Goal: Transaction & Acquisition: Obtain resource

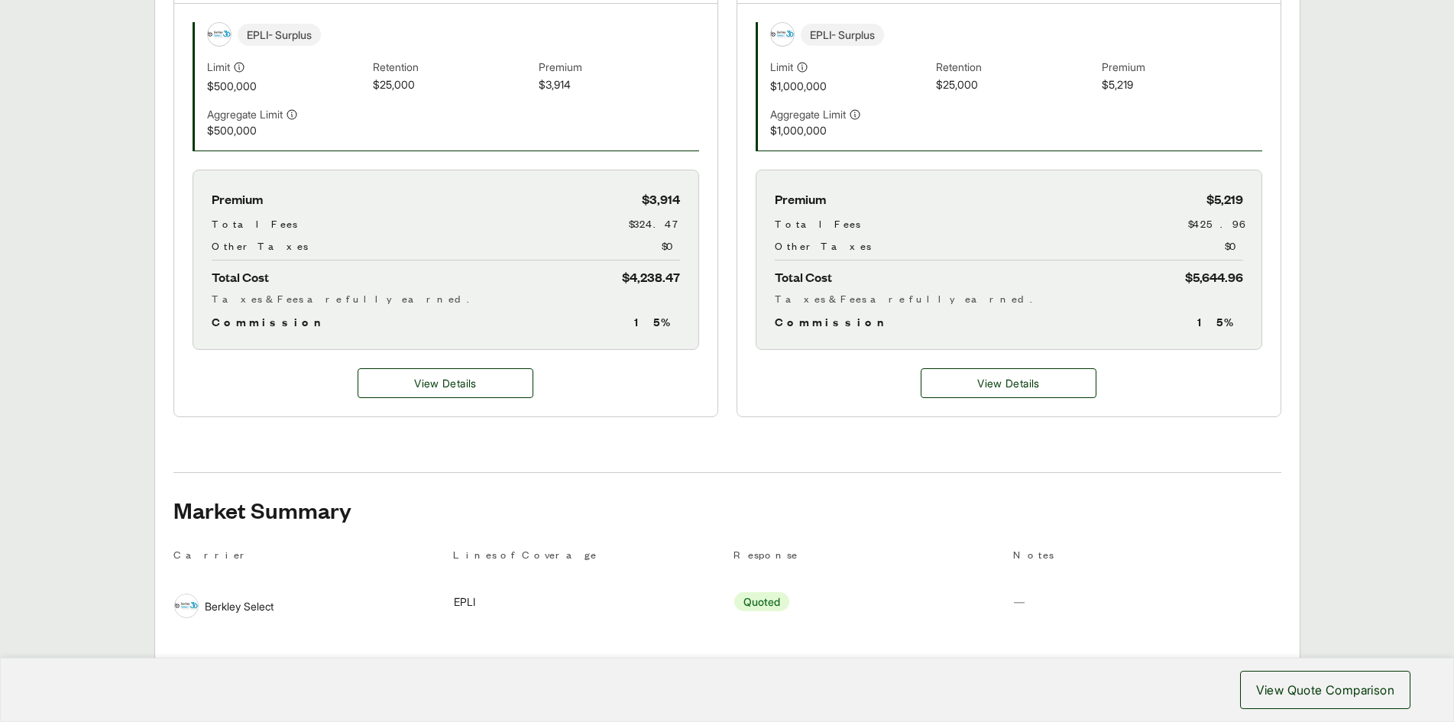
scroll to position [352, 0]
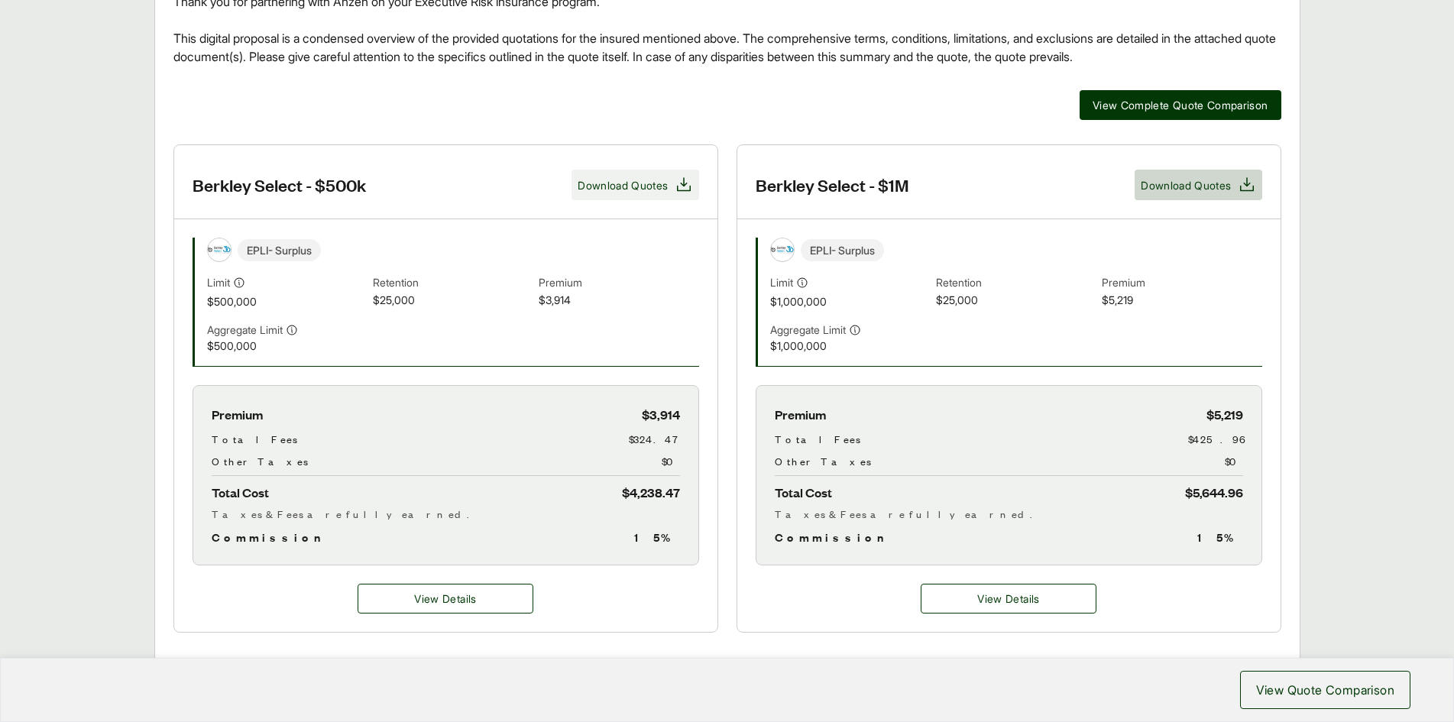
click at [634, 191] on span "Download Quotes" at bounding box center [623, 185] width 90 height 16
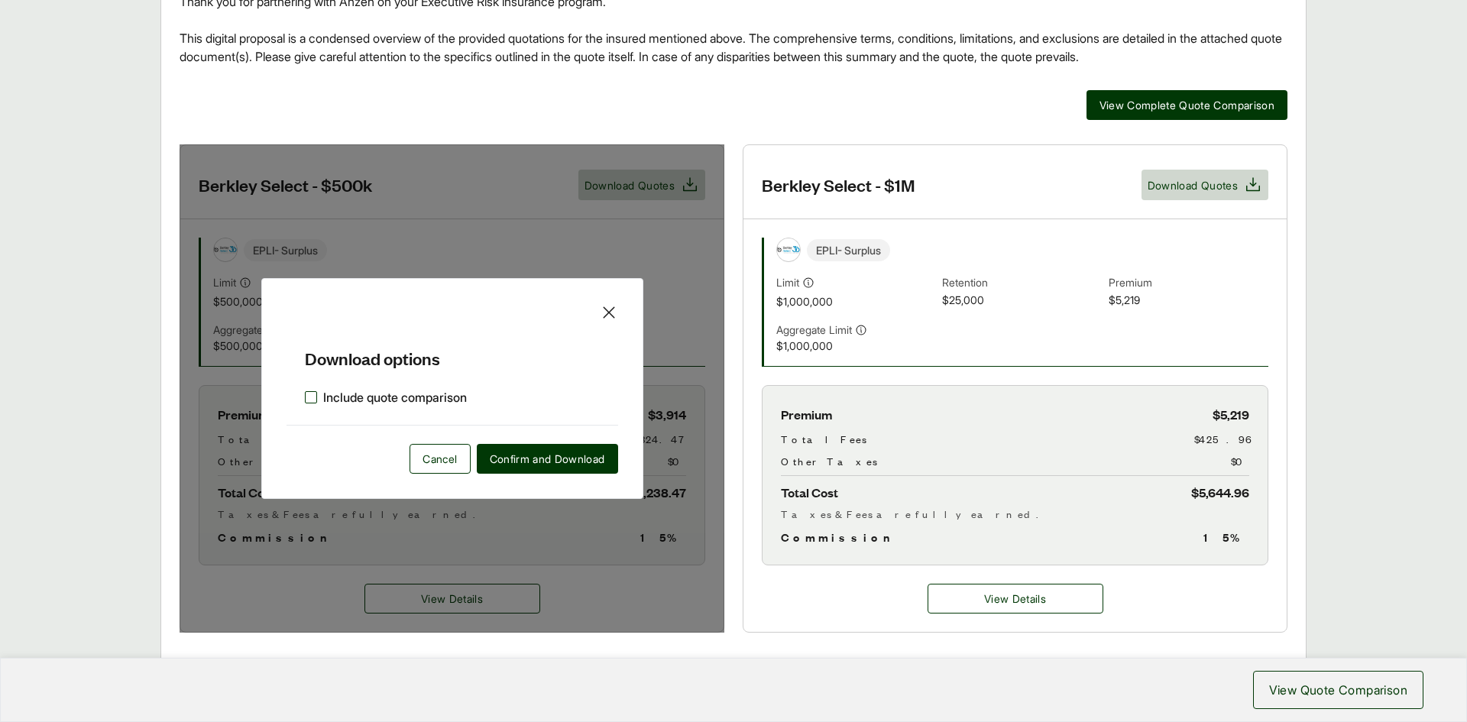
click at [309, 394] on label "Include quote comparison" at bounding box center [386, 397] width 162 height 18
click at [592, 453] on span "Confirm and Download" at bounding box center [547, 459] width 115 height 16
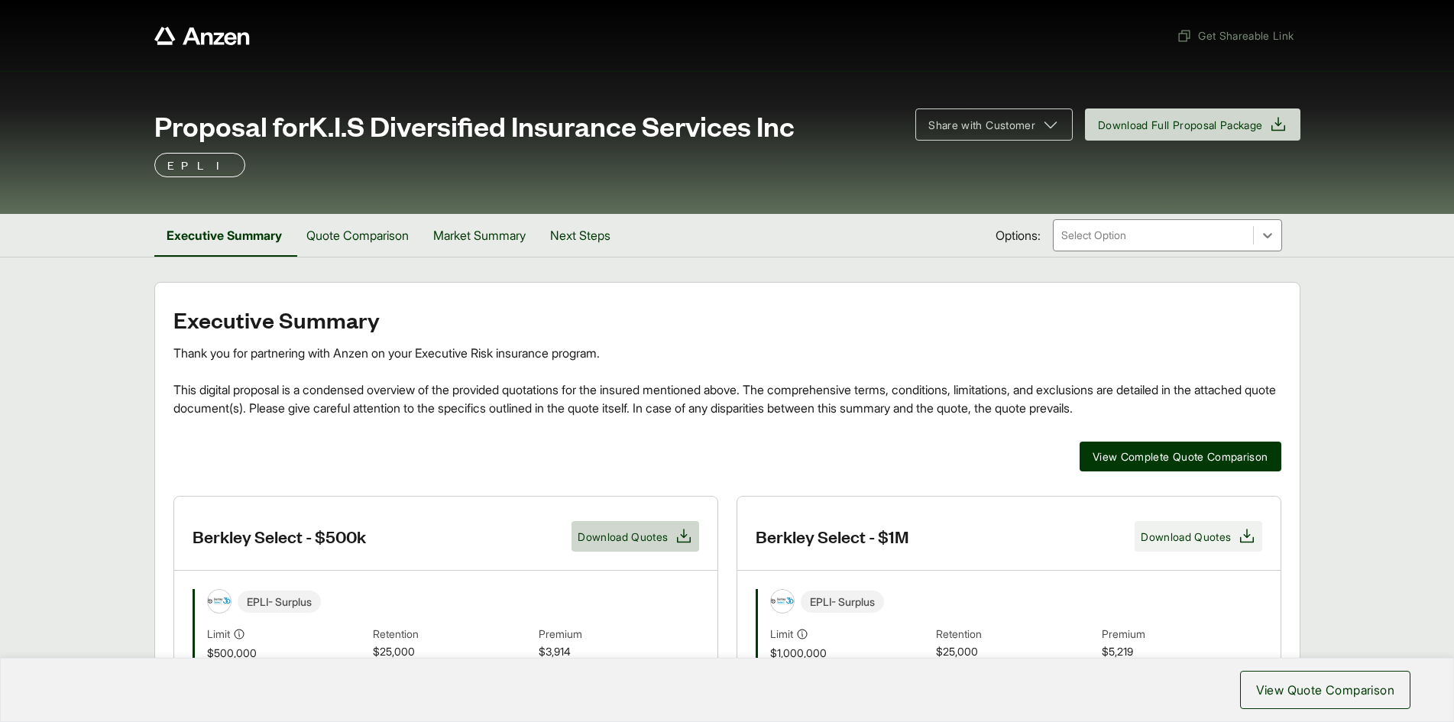
click at [1201, 544] on span "Download Quotes" at bounding box center [1186, 537] width 90 height 16
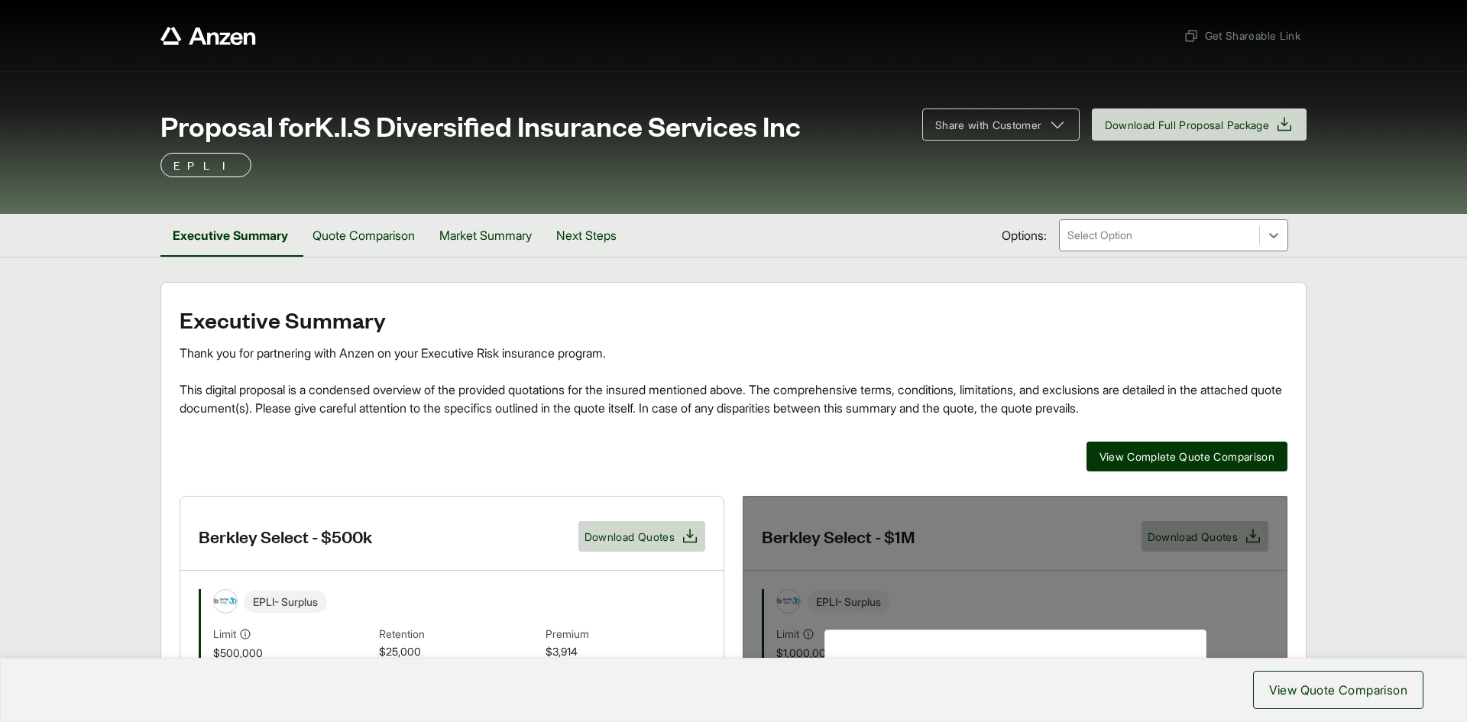
click at [937, 666] on footer "View Quote Comparison" at bounding box center [733, 690] width 1467 height 64
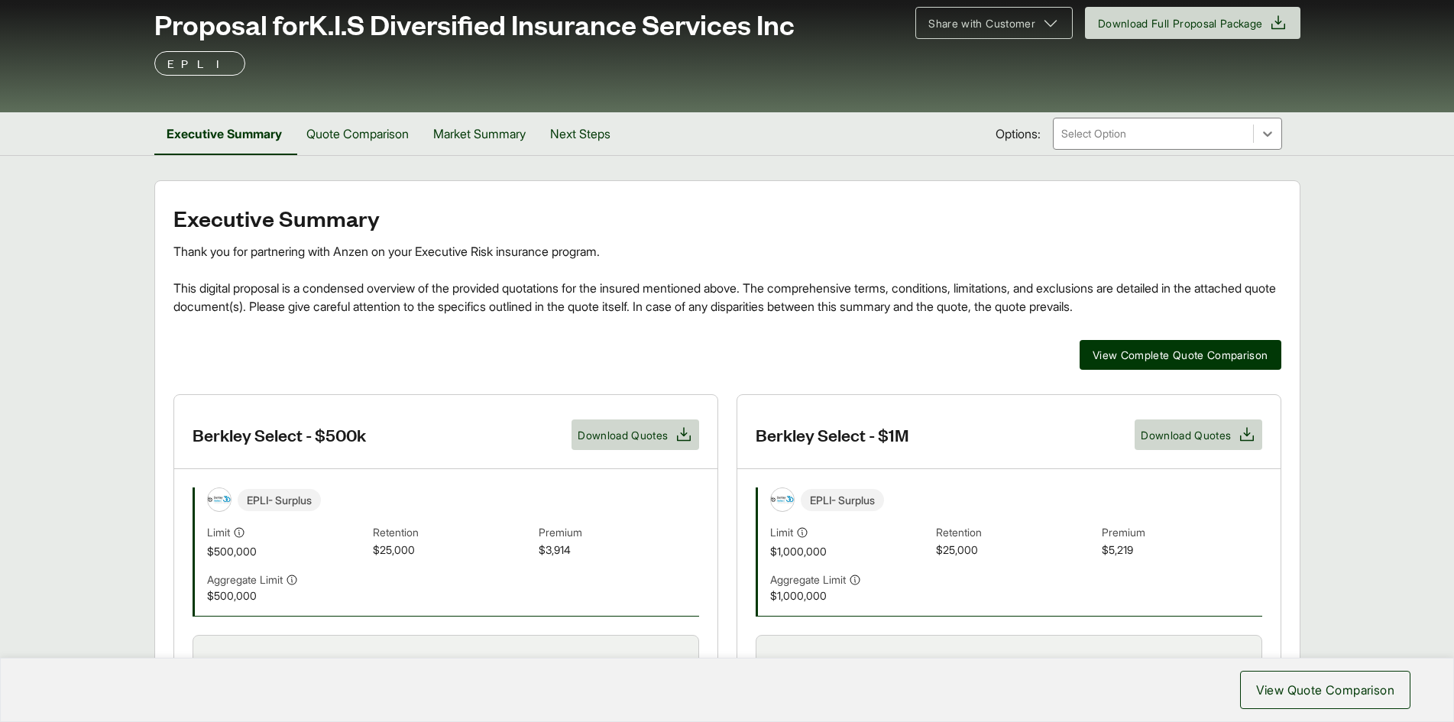
scroll to position [382, 0]
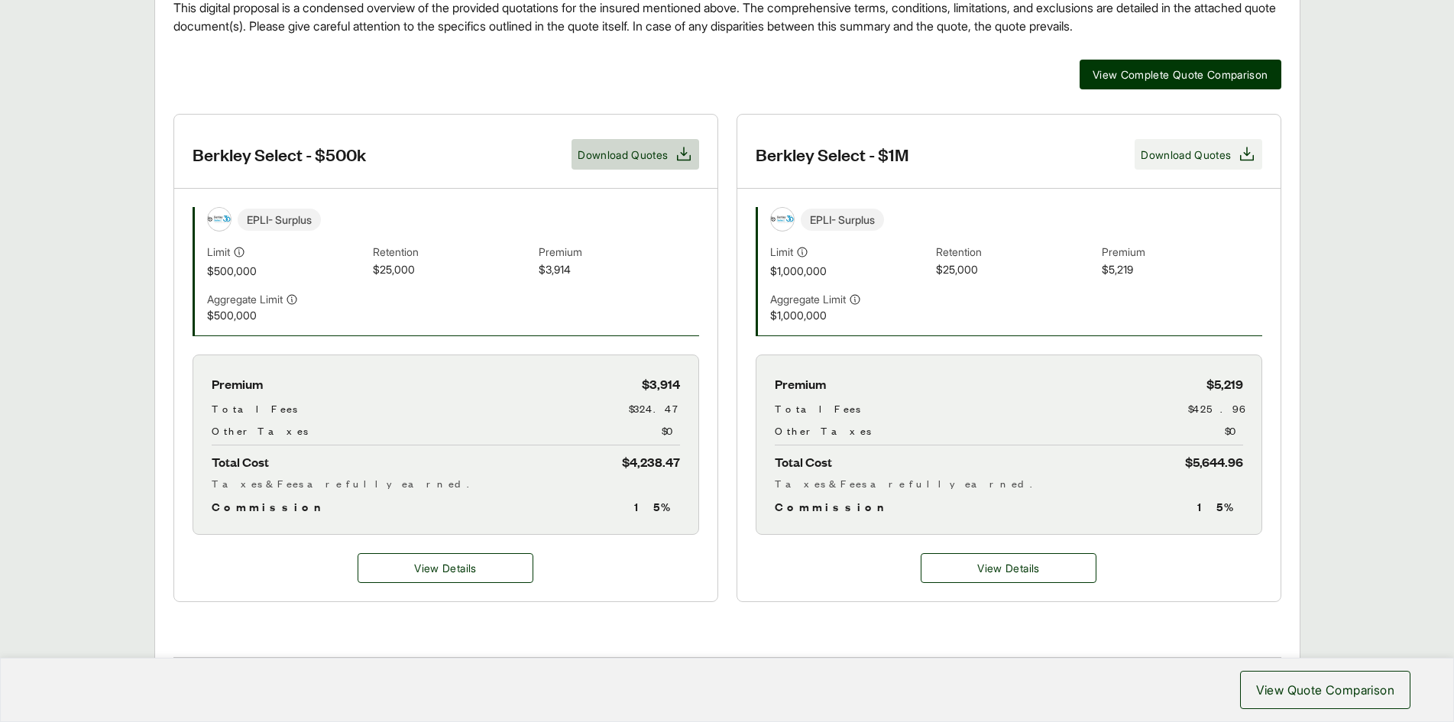
click at [1198, 149] on span "Download Quotes" at bounding box center [1186, 155] width 90 height 16
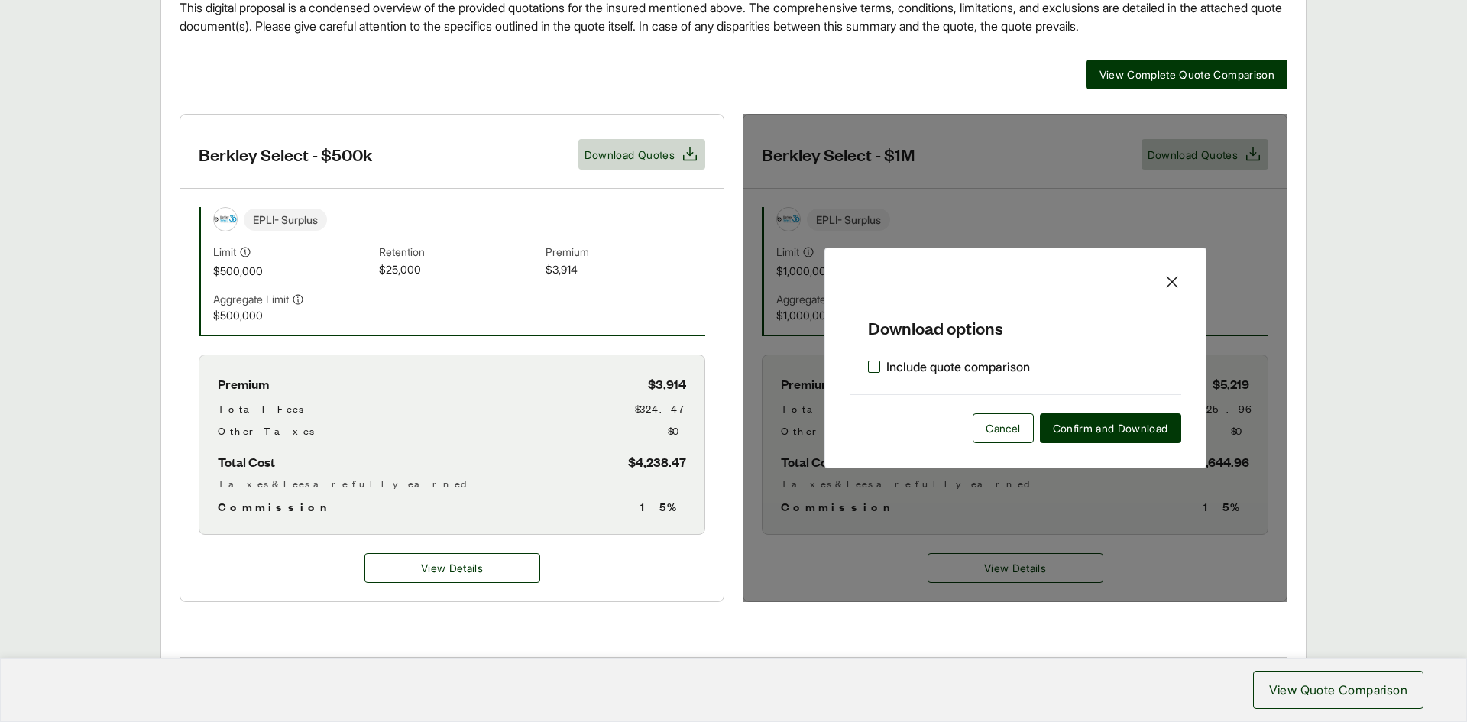
click at [868, 366] on label "Include quote comparison" at bounding box center [949, 367] width 162 height 18
click at [1100, 425] on span "Confirm and Download" at bounding box center [1110, 428] width 115 height 16
